Goal: Information Seeking & Learning: Learn about a topic

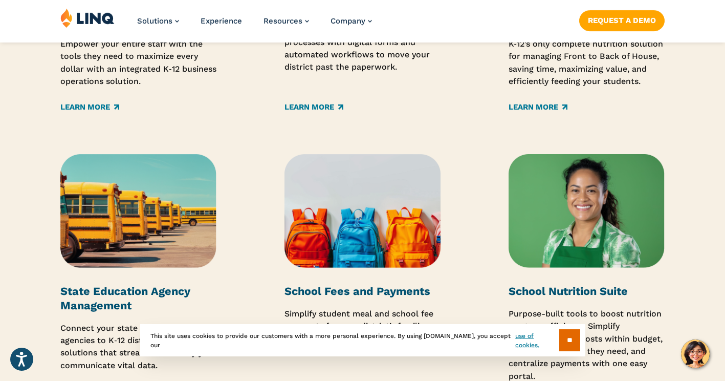
scroll to position [1382, 0]
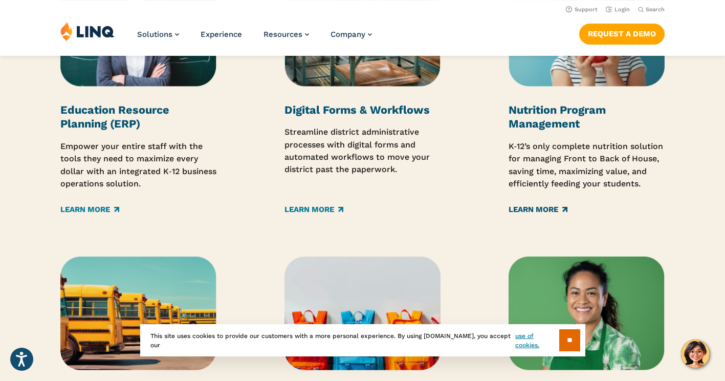
click at [548, 213] on link "Learn More" at bounding box center [538, 209] width 59 height 11
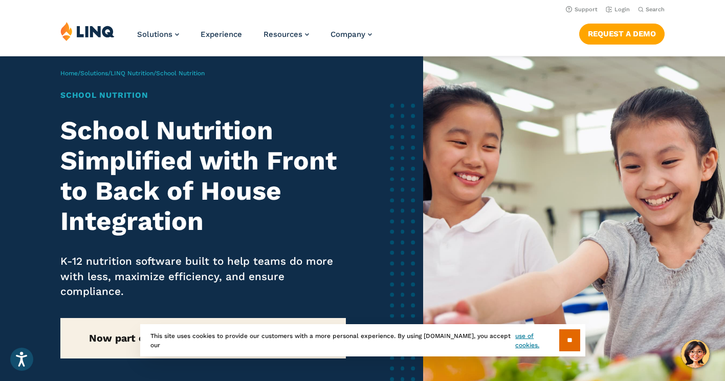
scroll to position [102, 0]
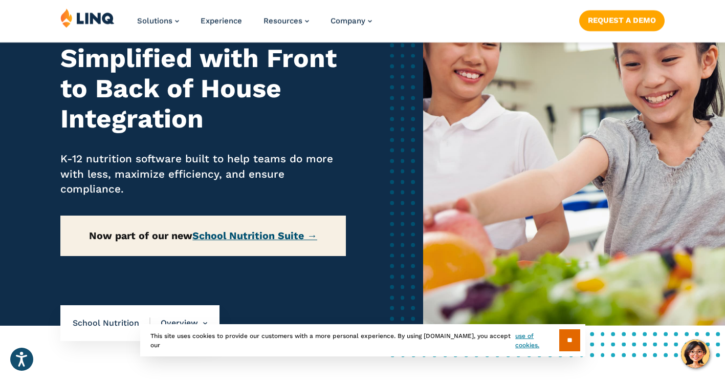
click at [297, 235] on link "School Nutrition Suite →" at bounding box center [254, 236] width 125 height 12
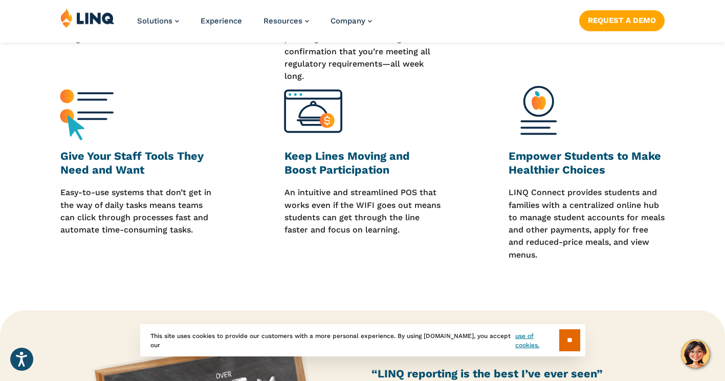
scroll to position [358, 0]
